Goal: Information Seeking & Learning: Learn about a topic

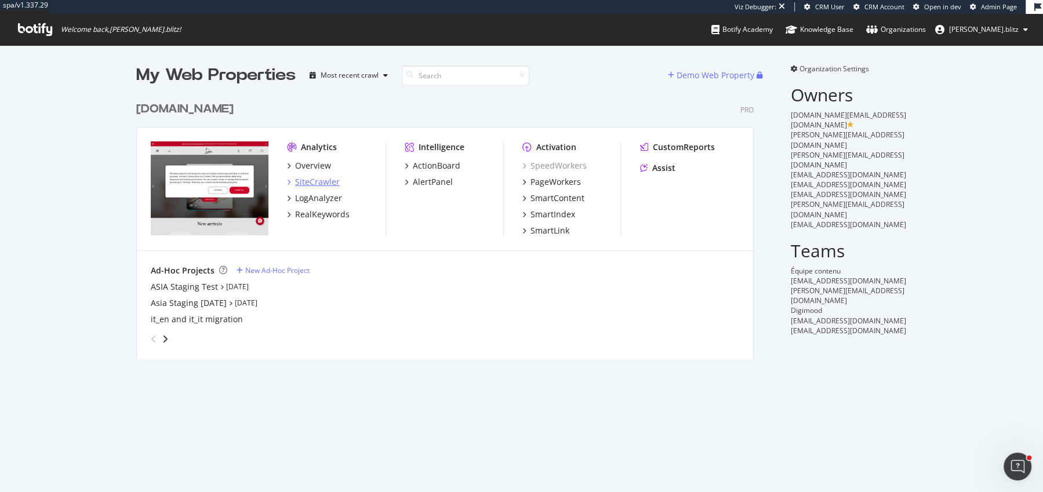
click at [308, 180] on div "SiteCrawler" at bounding box center [317, 182] width 45 height 12
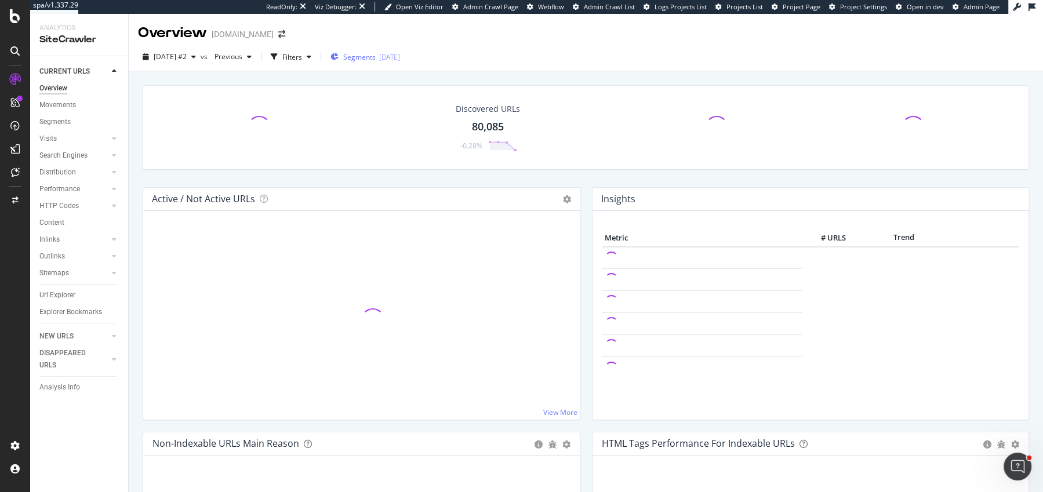
click at [338, 60] on div "button" at bounding box center [334, 57] width 8 height 10
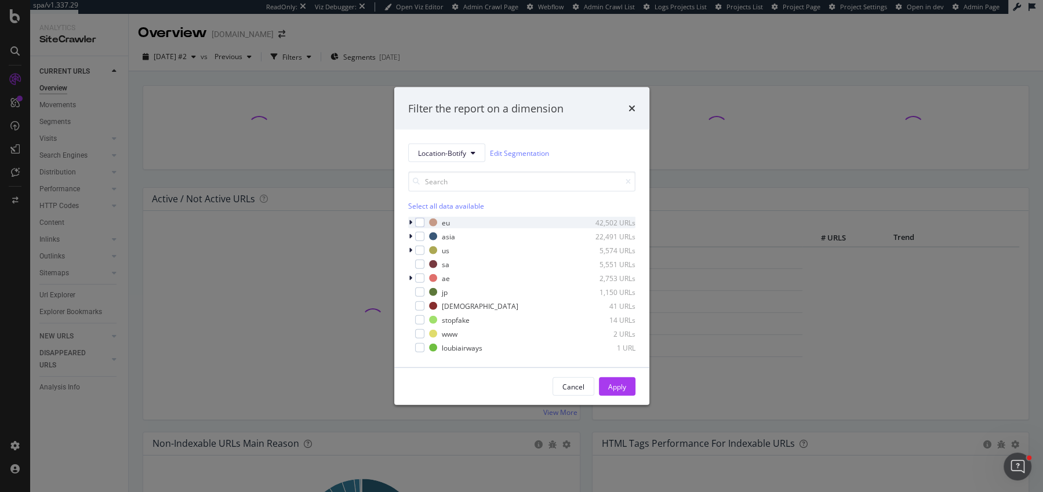
click at [408, 224] on div "modal" at bounding box center [411, 223] width 7 height 12
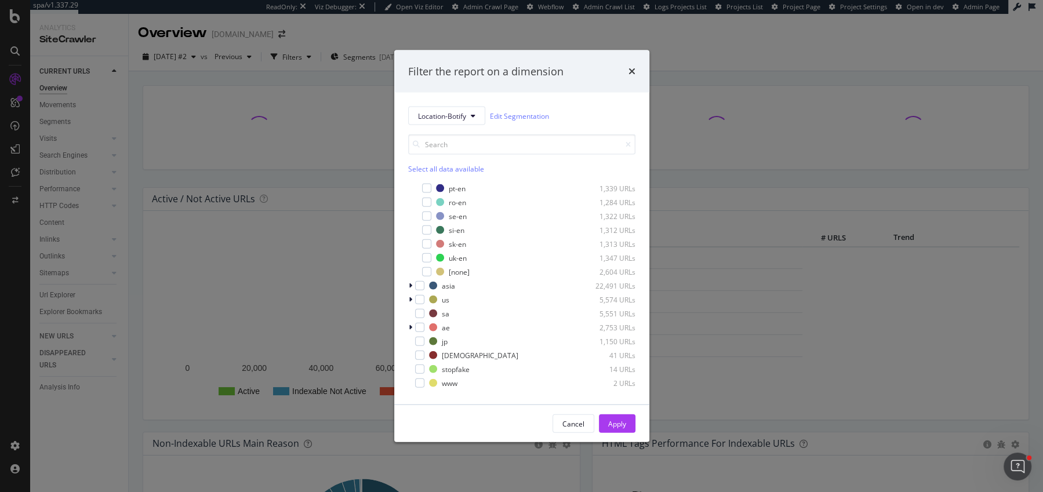
scroll to position [384, 0]
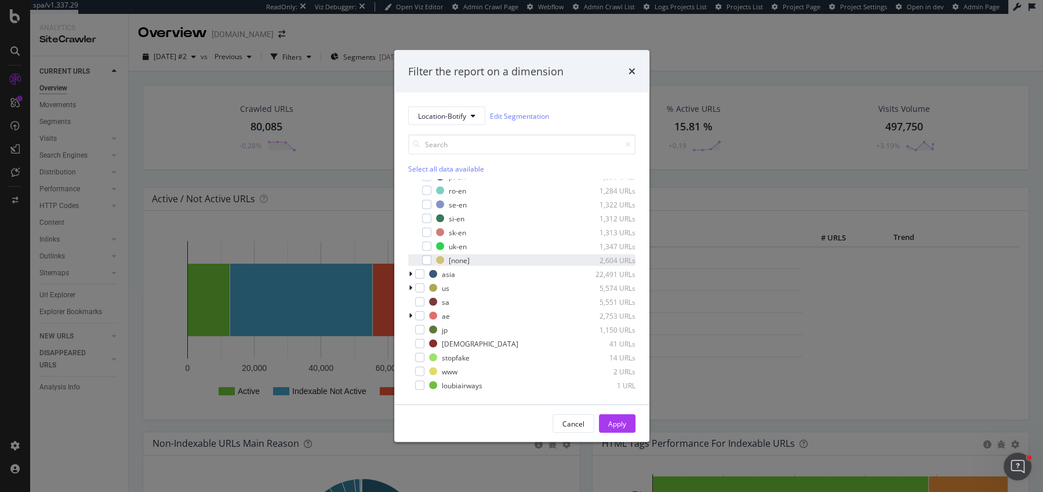
click at [421, 256] on div "modal" at bounding box center [418, 260] width 7 height 12
click at [617, 420] on div "Apply" at bounding box center [617, 423] width 18 height 10
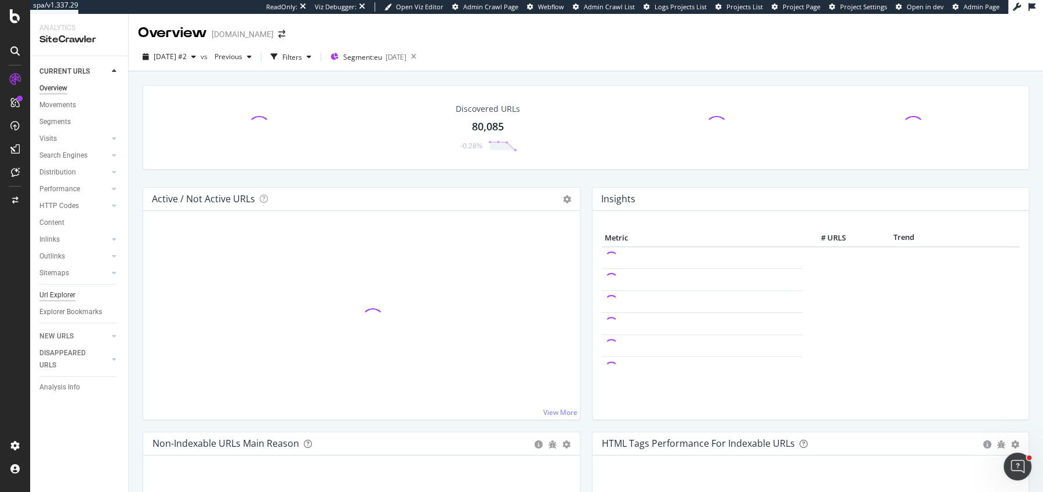
click at [63, 300] on div "Url Explorer" at bounding box center [57, 295] width 36 height 12
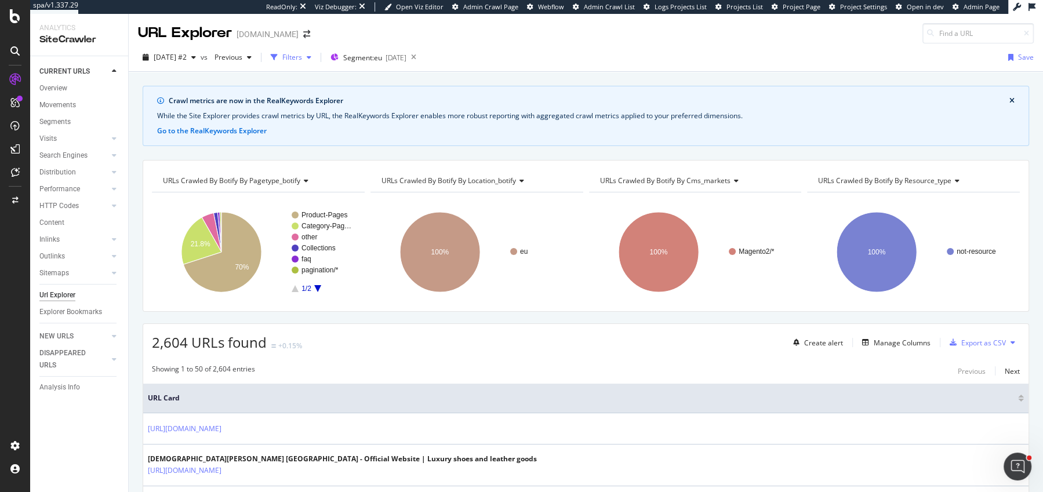
click at [282, 52] on div "button" at bounding box center [274, 57] width 16 height 16
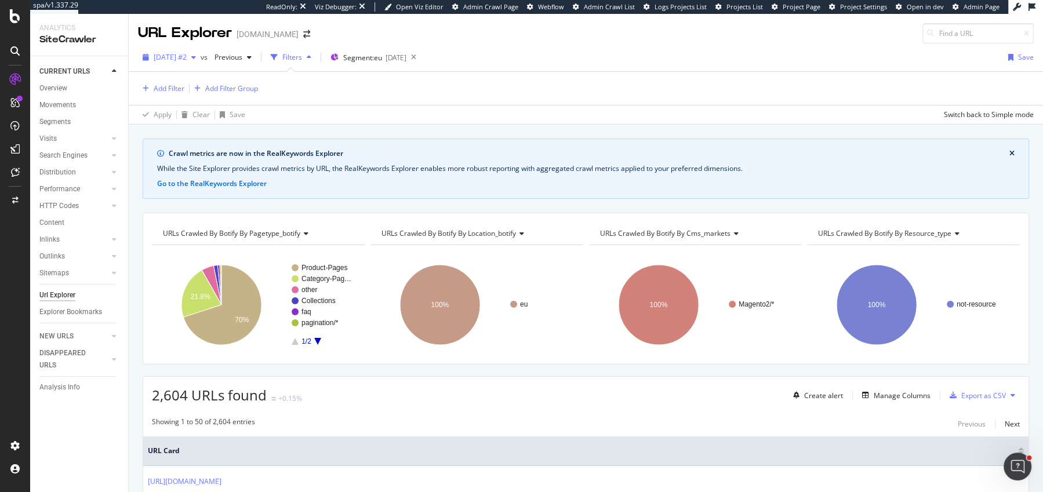
click at [170, 61] on span "[DATE] #2" at bounding box center [170, 57] width 33 height 10
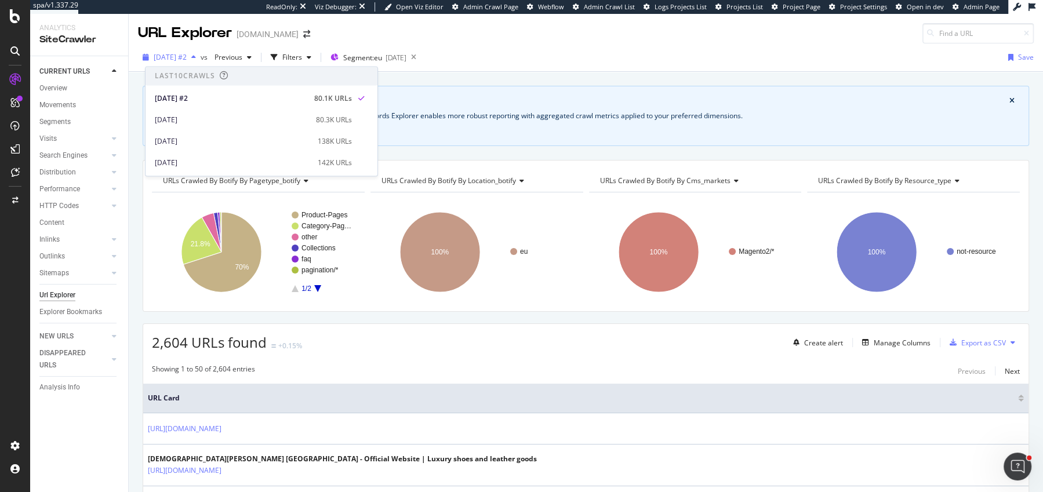
click at [170, 61] on span "[DATE] #2" at bounding box center [170, 57] width 33 height 10
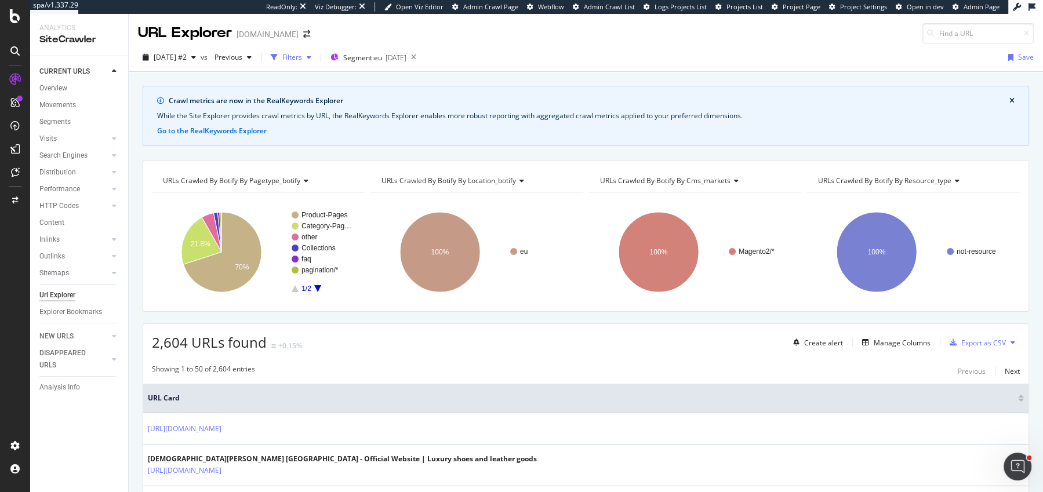
click at [282, 52] on div "button" at bounding box center [274, 57] width 16 height 16
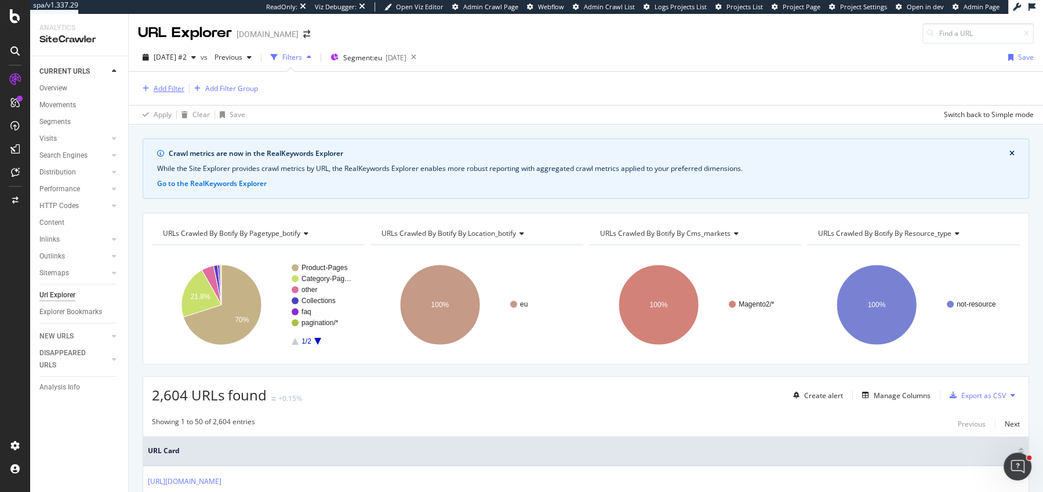
click at [178, 92] on div "Add Filter" at bounding box center [169, 88] width 31 height 10
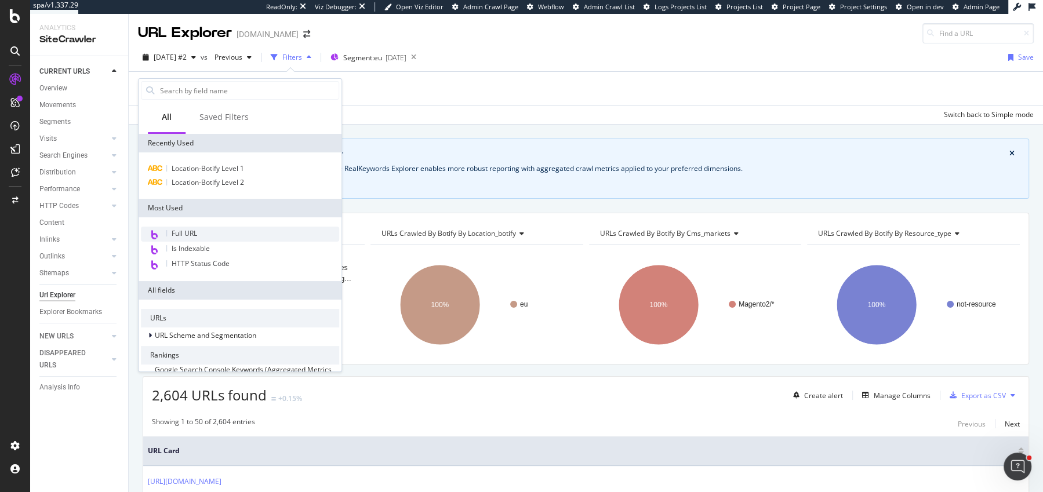
click at [195, 238] on div "Full URL" at bounding box center [240, 234] width 198 height 15
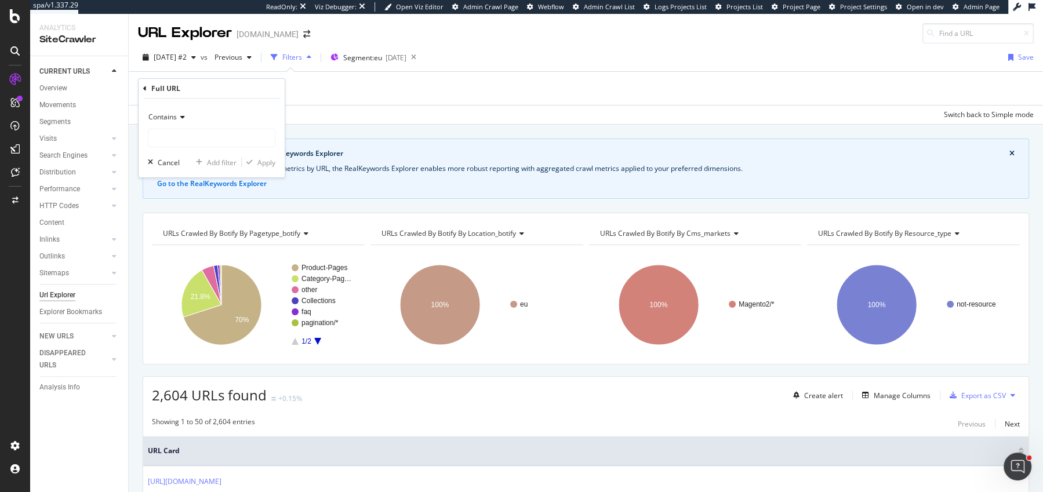
click at [169, 123] on div "Contains" at bounding box center [211, 117] width 127 height 19
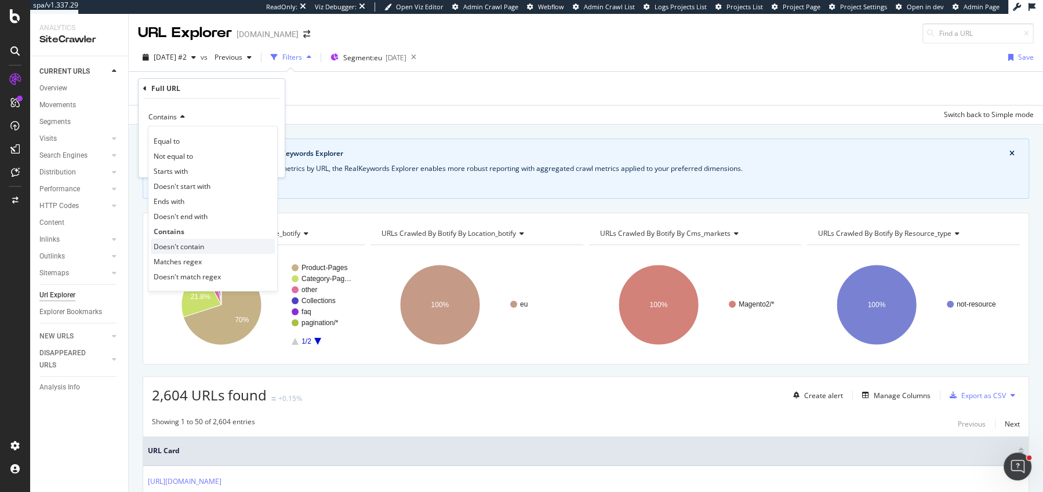
click at [194, 246] on span "Doesn't contain" at bounding box center [179, 247] width 50 height 10
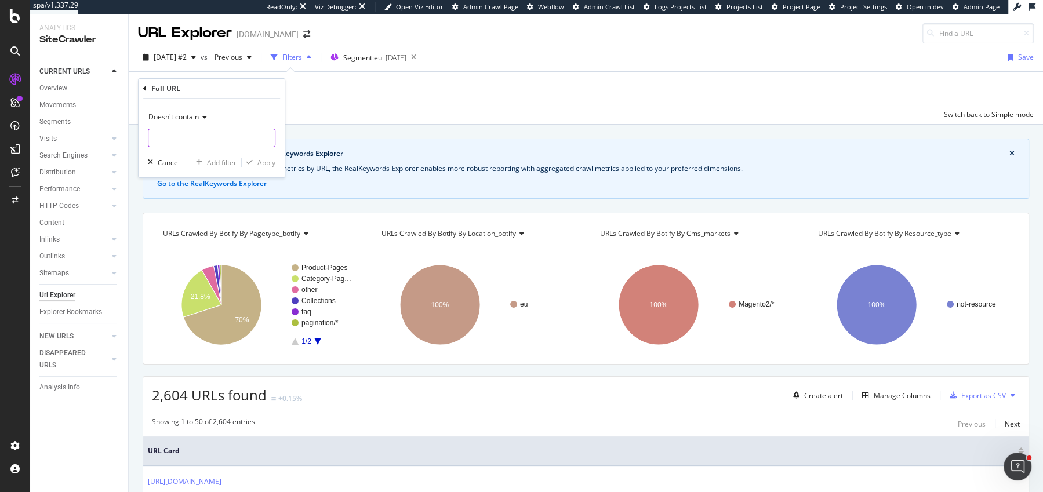
click at [191, 145] on input "text" at bounding box center [211, 138] width 126 height 19
type input "nl-nl"
click at [264, 163] on div "Apply" at bounding box center [266, 163] width 18 height 10
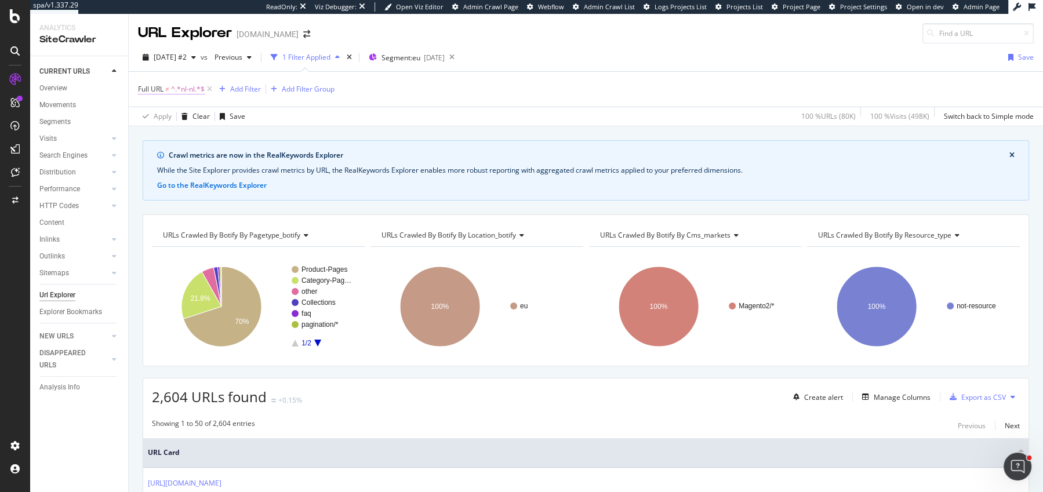
click at [181, 93] on span "^.*nl-nl.*$" at bounding box center [188, 89] width 34 height 16
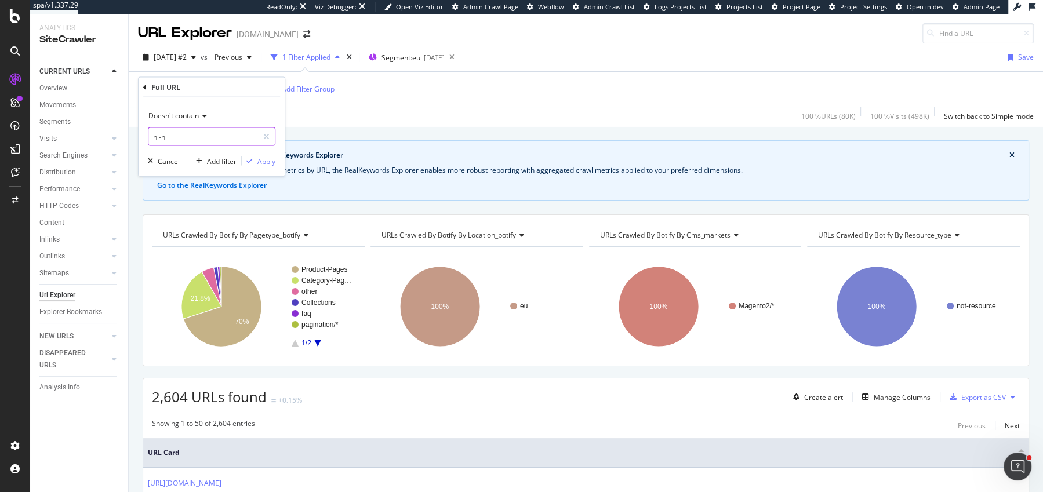
click at [162, 141] on input "nl-nl" at bounding box center [203, 136] width 110 height 19
type input "nl_nl"
click at [264, 163] on div "Apply" at bounding box center [266, 161] width 18 height 10
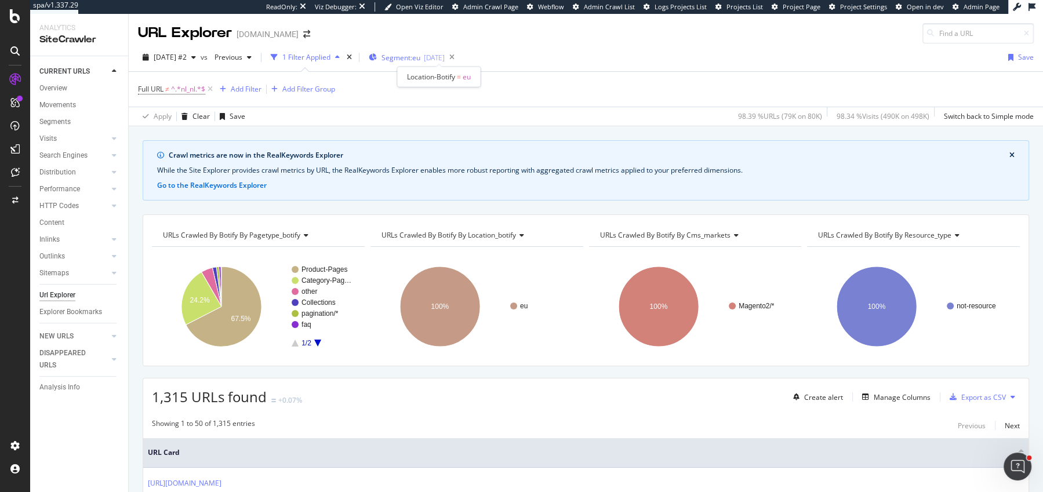
click at [416, 62] on div "Segment: eu [DATE]" at bounding box center [407, 57] width 76 height 17
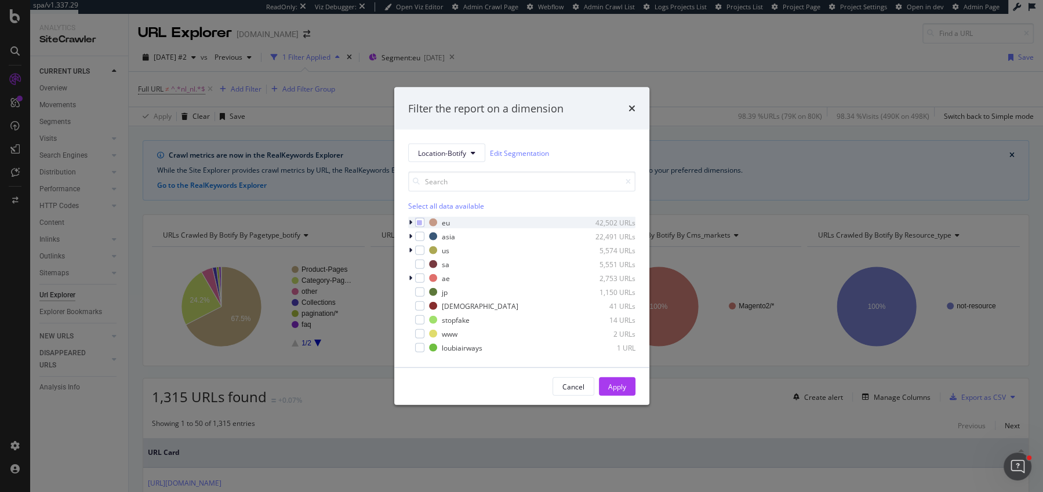
click at [408, 217] on div "modal" at bounding box center [411, 223] width 7 height 12
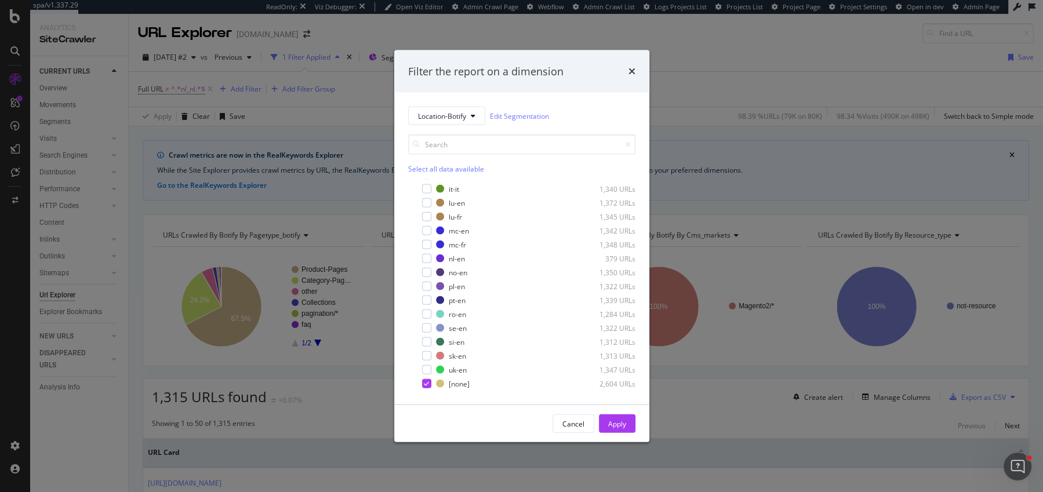
scroll to position [384, 0]
click at [238, 329] on div "Filter the report on a dimension Location-Botify Edit Segmentation Select all d…" at bounding box center [521, 246] width 1043 height 492
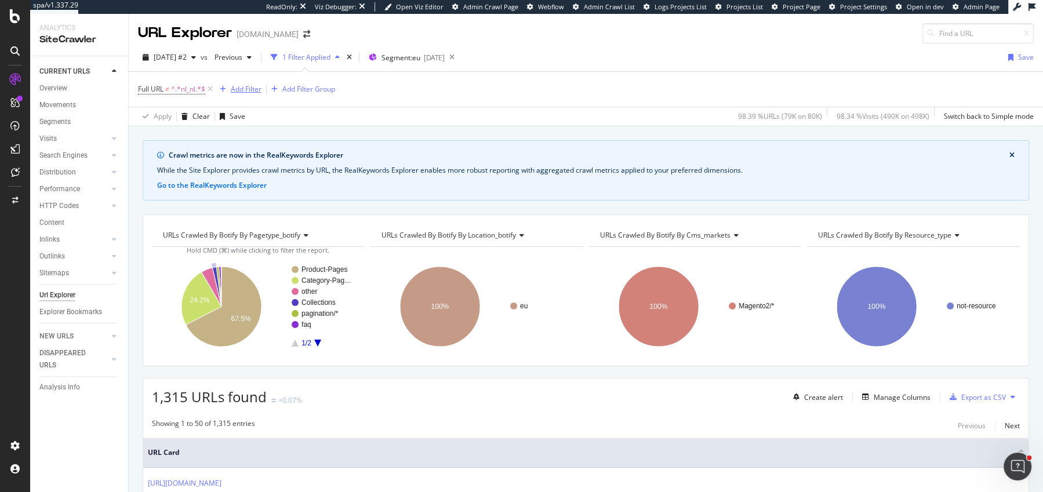
click at [231, 89] on div "Add Filter" at bounding box center [246, 89] width 31 height 10
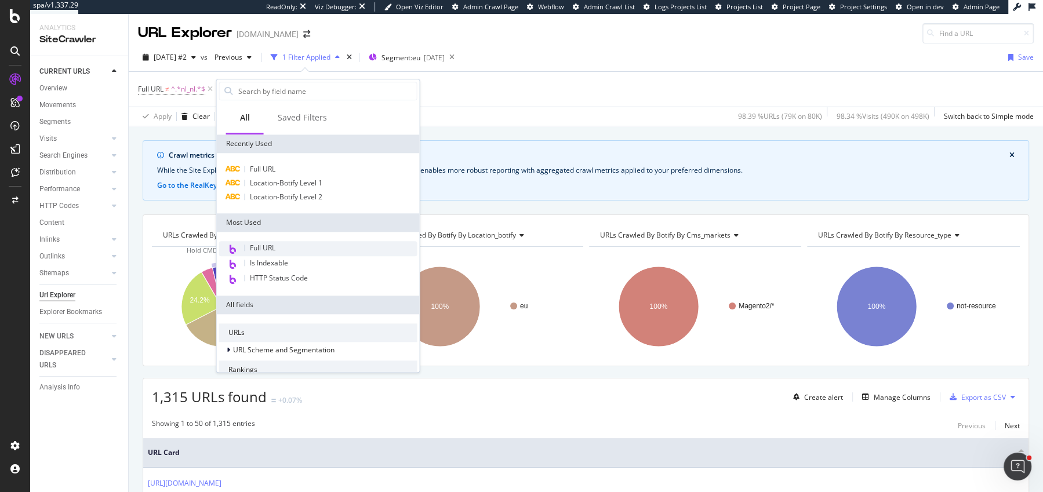
click at [254, 247] on span "Full URL" at bounding box center [262, 248] width 25 height 10
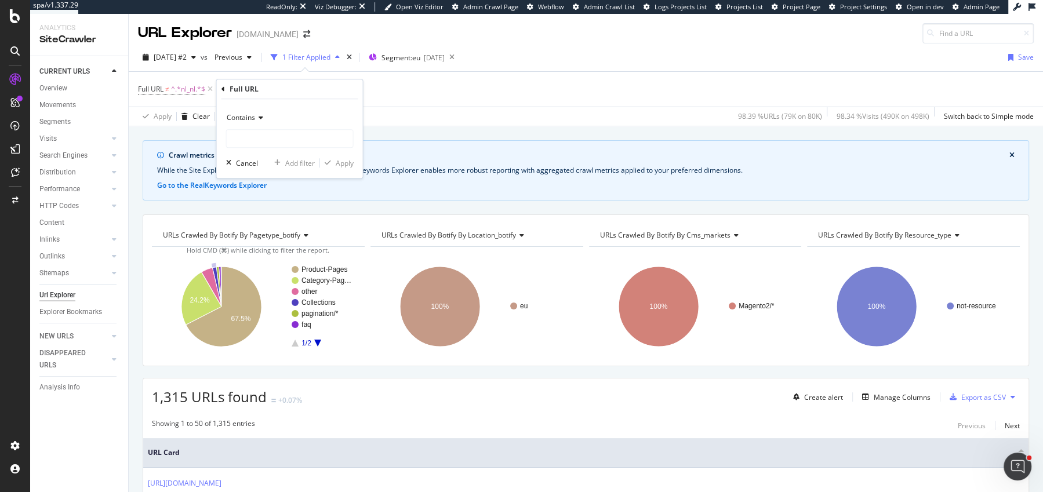
click at [243, 110] on div "Contains" at bounding box center [289, 117] width 127 height 19
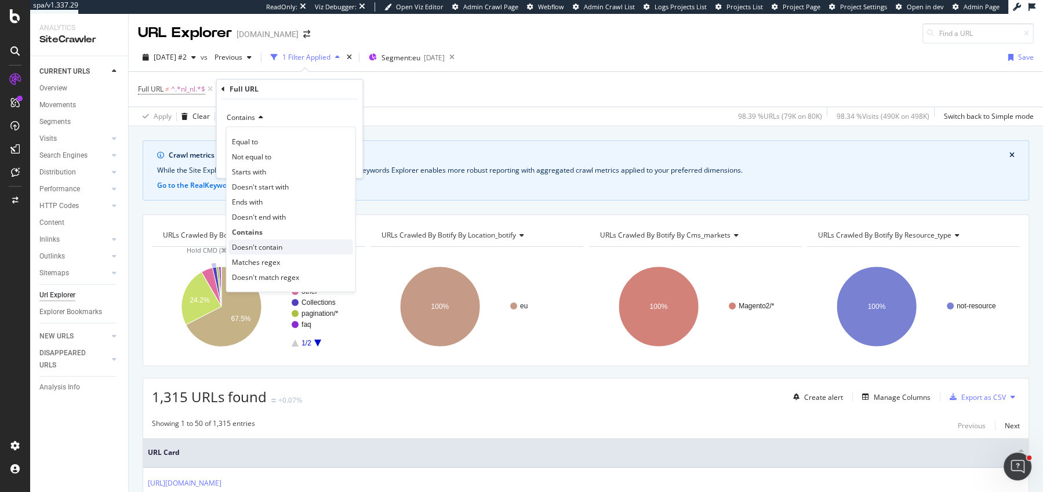
click at [265, 251] on span "Doesn't contain" at bounding box center [257, 247] width 50 height 10
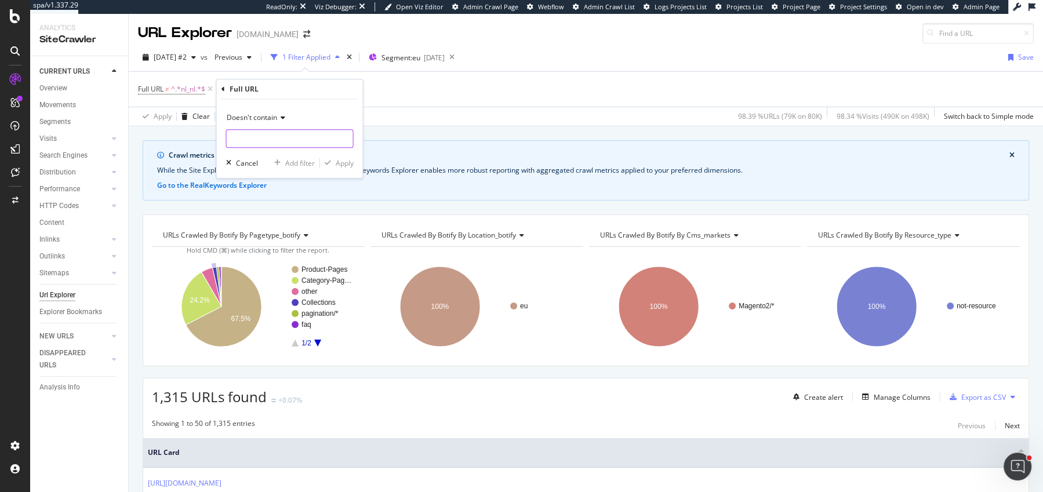
click at [268, 146] on input "text" at bounding box center [290, 138] width 126 height 19
type input "cy_en"
click at [350, 169] on div "Doesn't contain cy_en Cancel Add filter Apply" at bounding box center [290, 138] width 146 height 79
click at [346, 169] on div "Doesn't contain cy_en Cancel Add filter Apply" at bounding box center [290, 138] width 146 height 79
click at [345, 166] on div "Apply" at bounding box center [345, 163] width 18 height 10
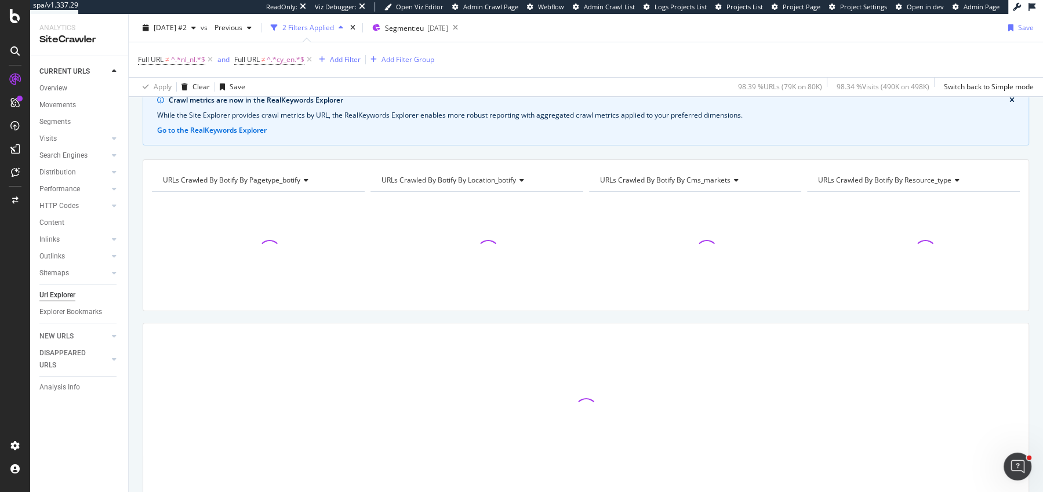
scroll to position [98, 0]
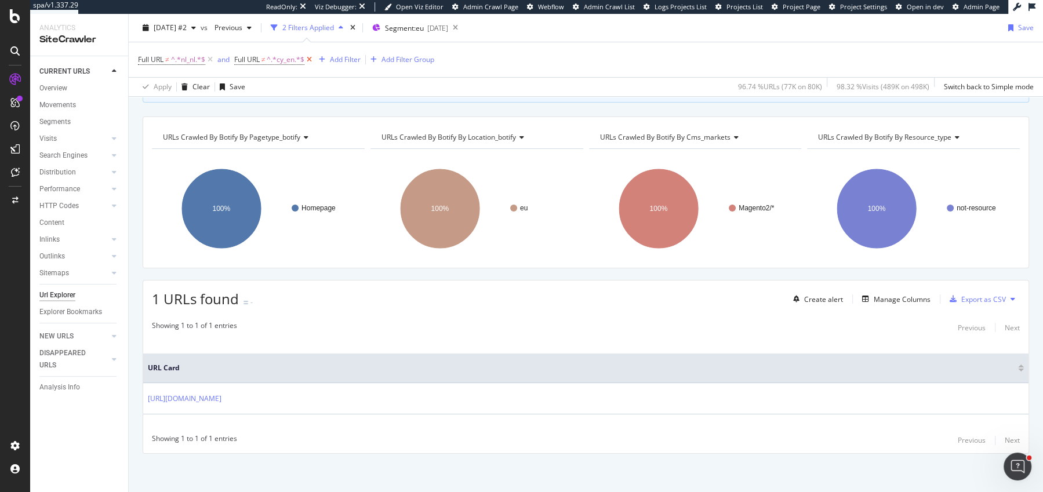
click at [307, 61] on icon at bounding box center [309, 60] width 10 height 12
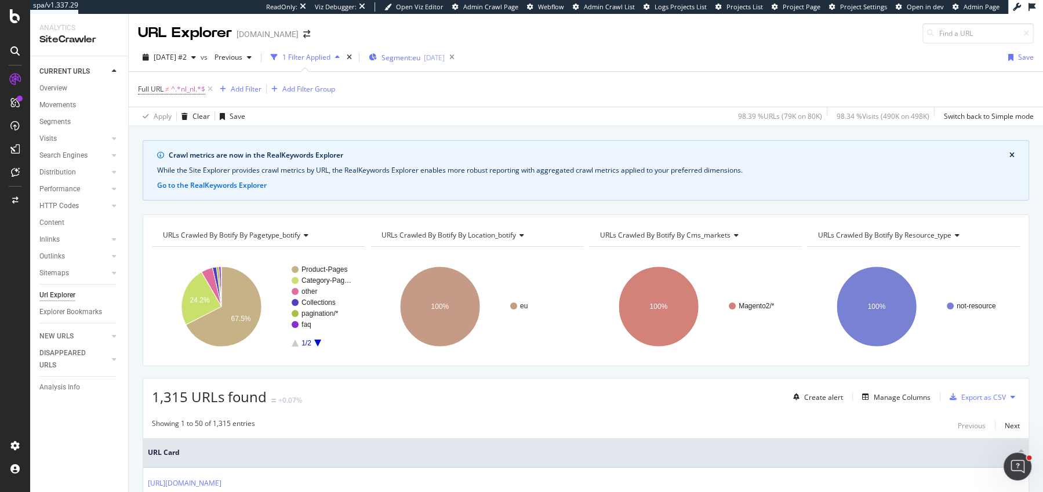
click at [444, 55] on div "[DATE]" at bounding box center [434, 58] width 21 height 10
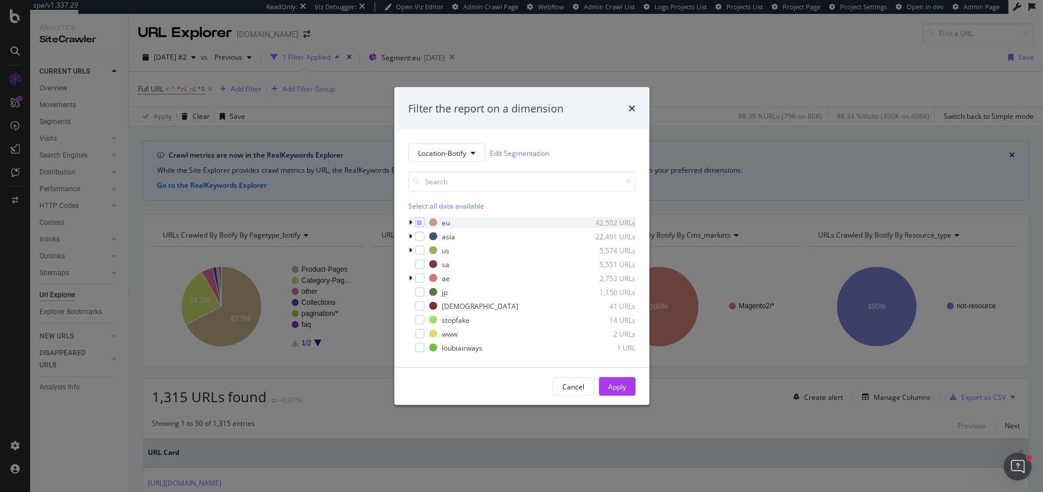
click at [410, 222] on icon "modal" at bounding box center [410, 222] width 3 height 7
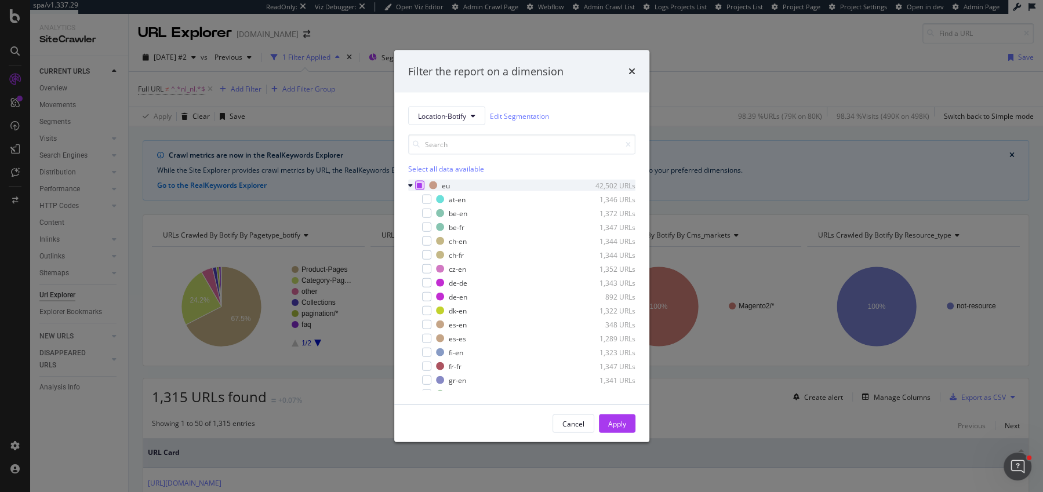
click at [422, 187] on div "modal" at bounding box center [419, 185] width 9 height 9
click at [412, 187] on div "modal" at bounding box center [411, 186] width 7 height 12
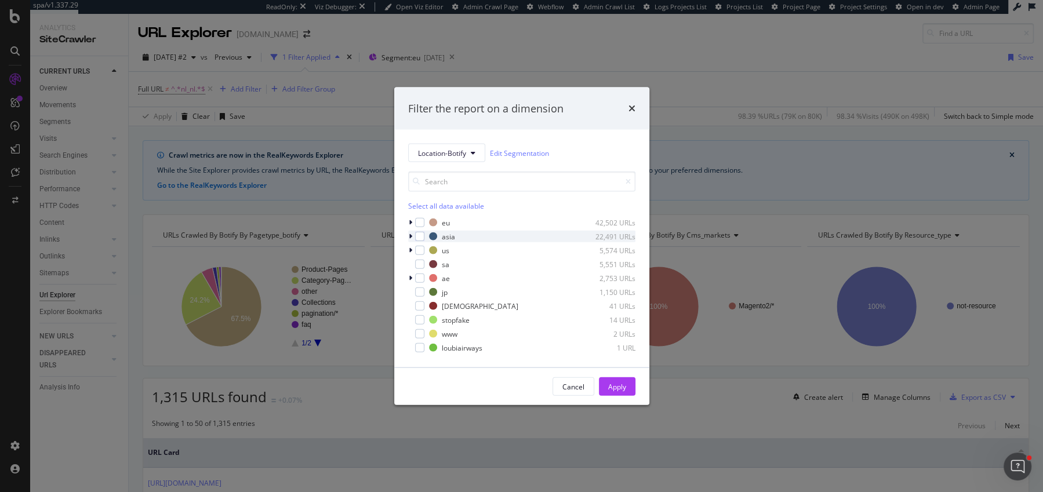
click at [409, 234] on icon "modal" at bounding box center [410, 236] width 3 height 7
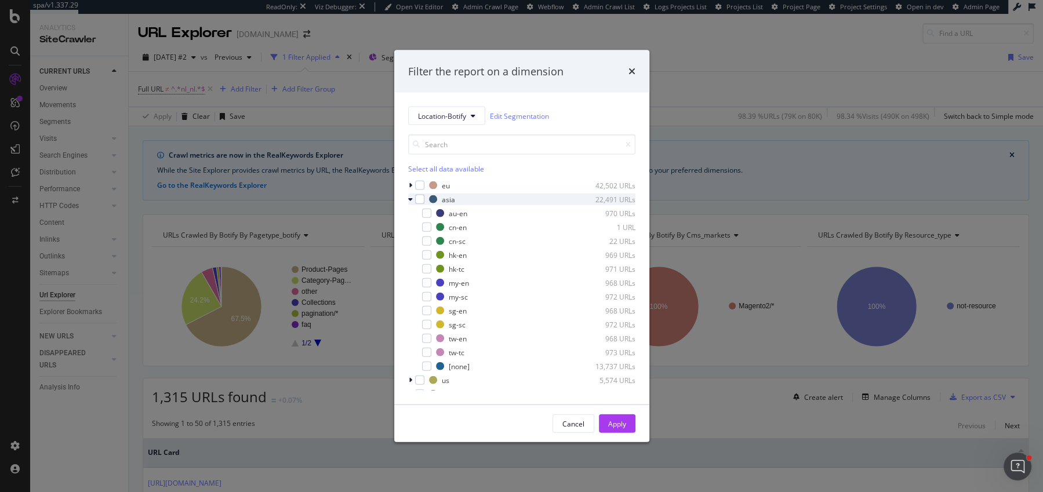
click at [408, 202] on icon "modal" at bounding box center [410, 199] width 5 height 7
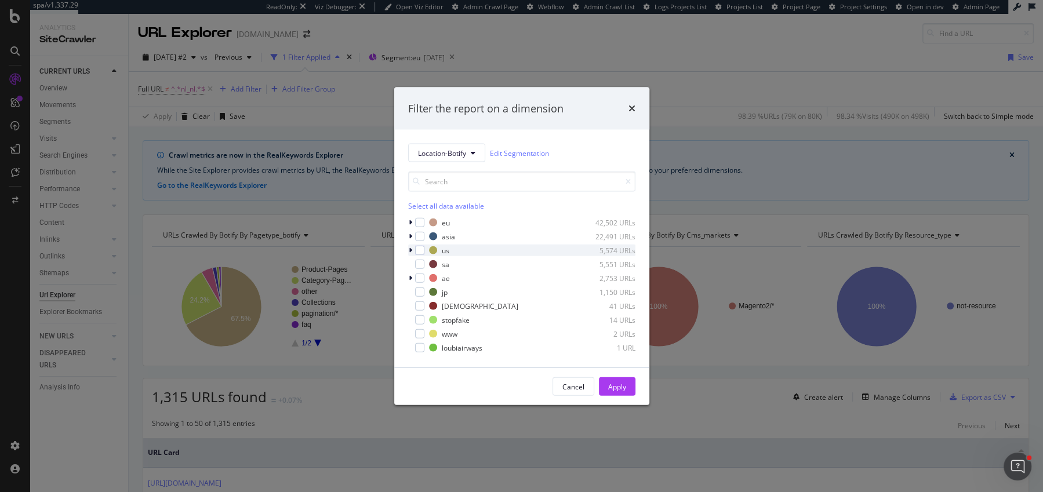
click at [410, 248] on icon "modal" at bounding box center [410, 250] width 3 height 7
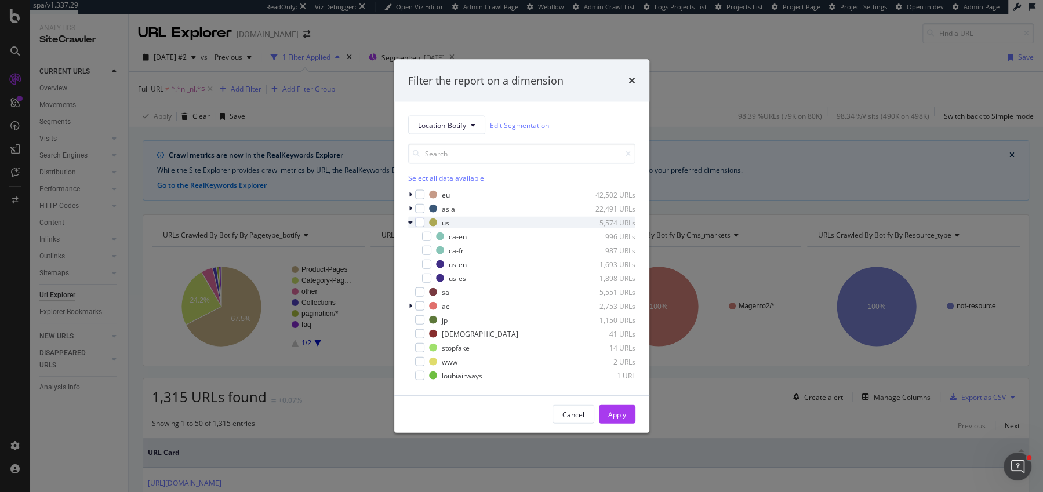
click at [408, 222] on icon "modal" at bounding box center [410, 222] width 5 height 7
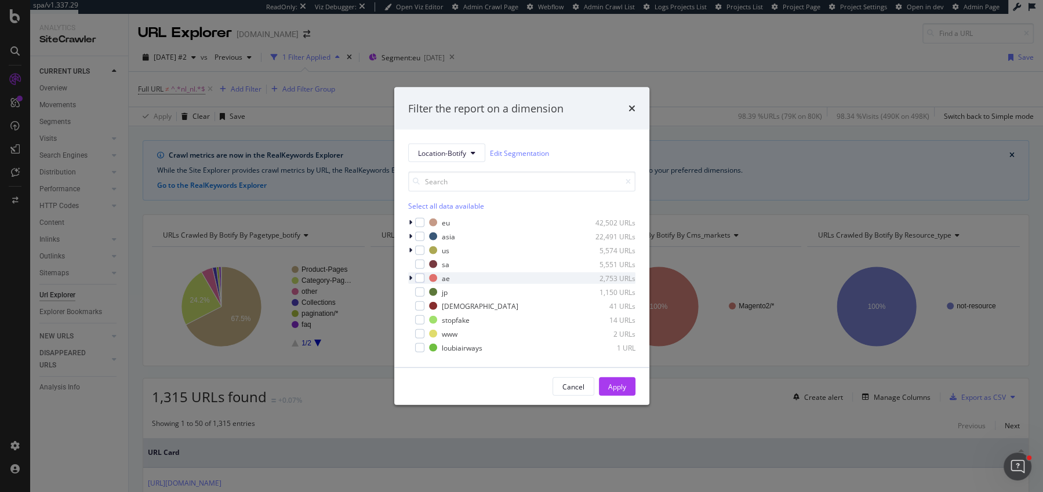
click at [409, 279] on icon "modal" at bounding box center [410, 278] width 3 height 7
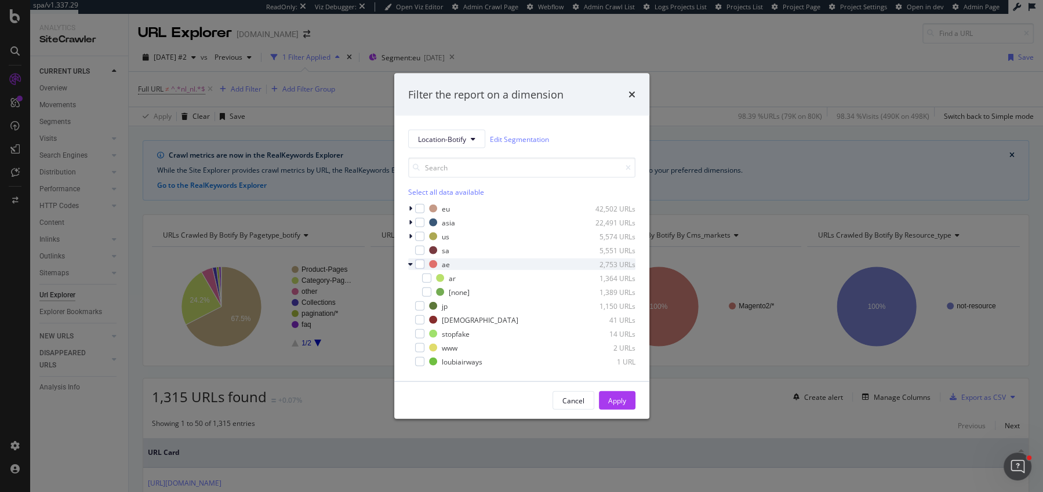
click at [409, 268] on div "modal" at bounding box center [411, 264] width 7 height 12
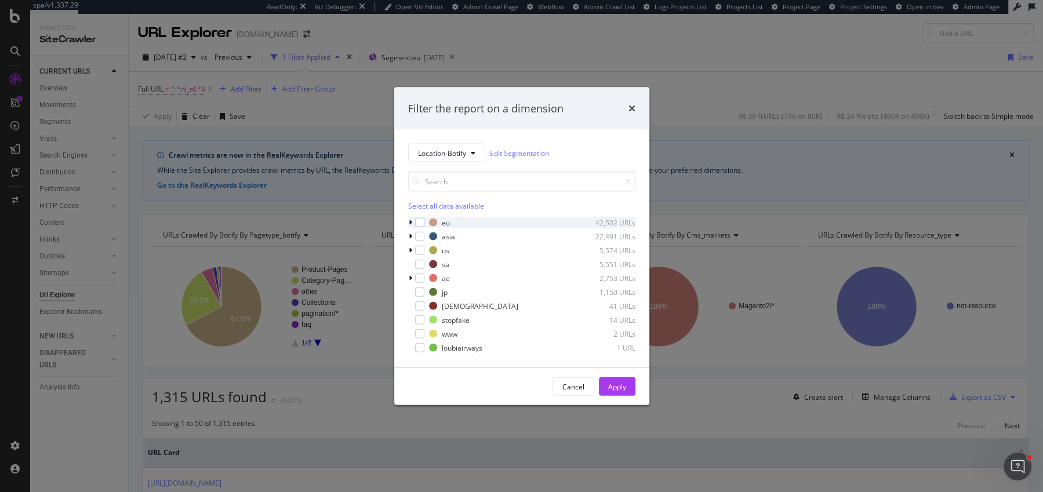
click at [409, 224] on icon "modal" at bounding box center [410, 222] width 3 height 7
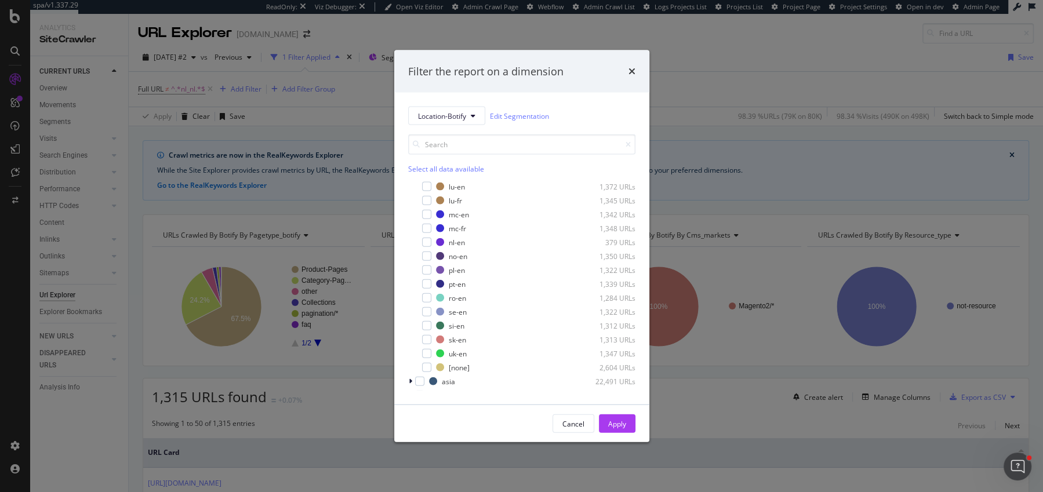
scroll to position [281, 0]
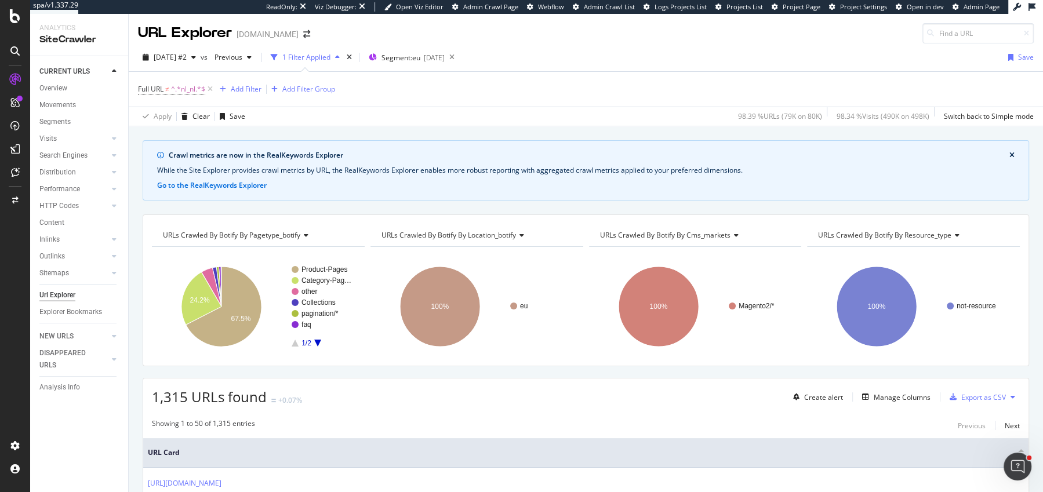
click at [436, 130] on div "Crawl metrics are now in the RealKeywords Explorer While the Site Explorer prov…" at bounding box center [586, 140] width 914 height 28
